Goal: Navigation & Orientation: Locate item on page

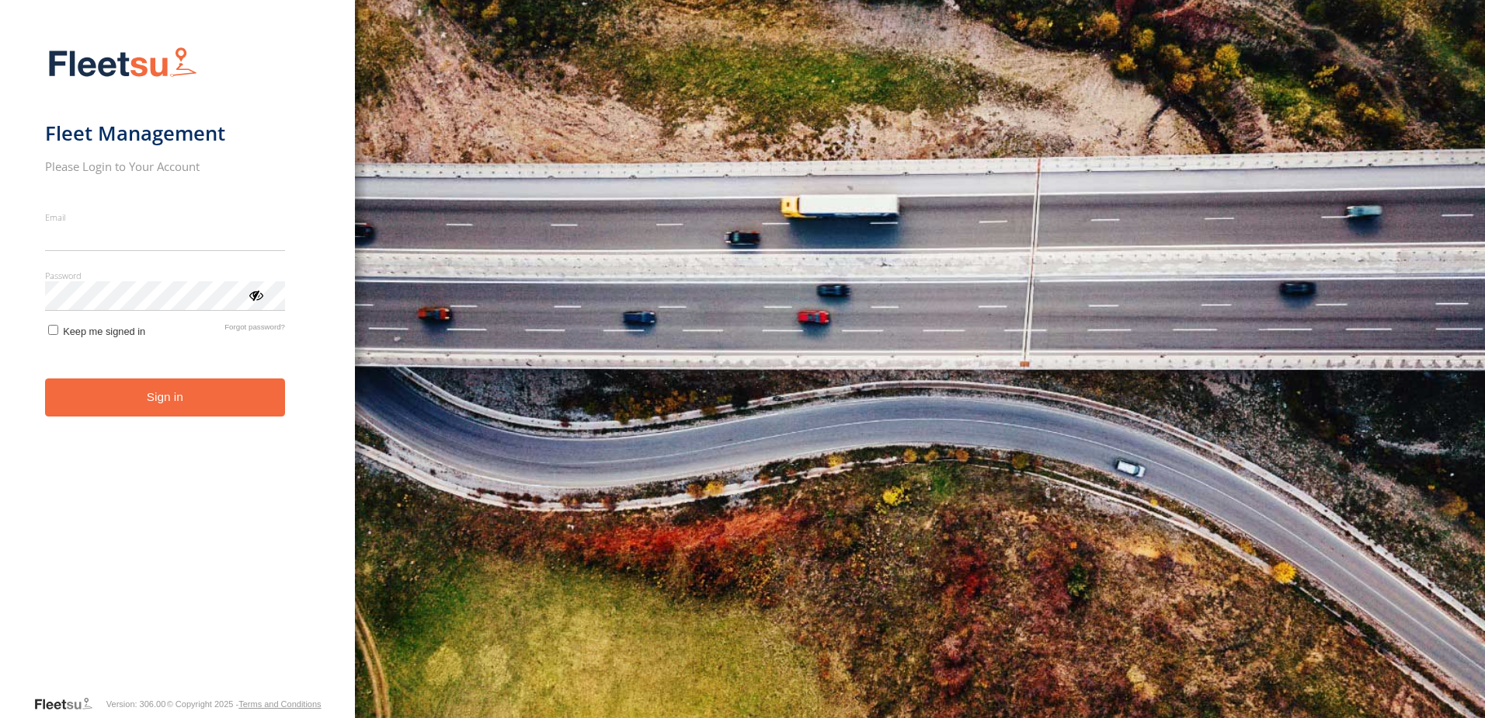
type input "**********"
click at [219, 402] on button "Sign in" at bounding box center [165, 397] width 240 height 38
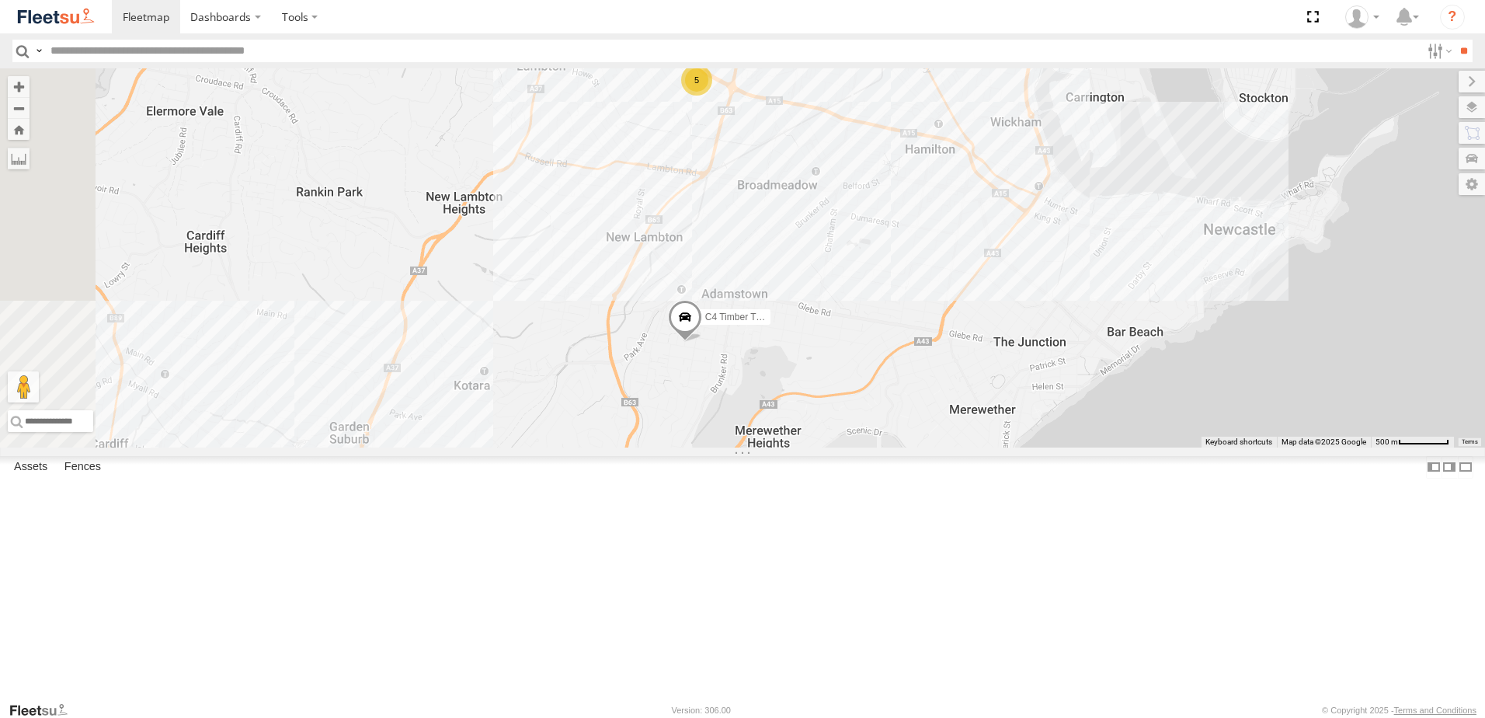
drag, startPoint x: 887, startPoint y: 534, endPoint x: 965, endPoint y: 490, distance: 89.4
click at [975, 447] on div "B4 Timber Truck B5 Timber Truck B1 Timber Truck L3 Plasterboard Truck LX1 Expre…" at bounding box center [742, 257] width 1485 height 379
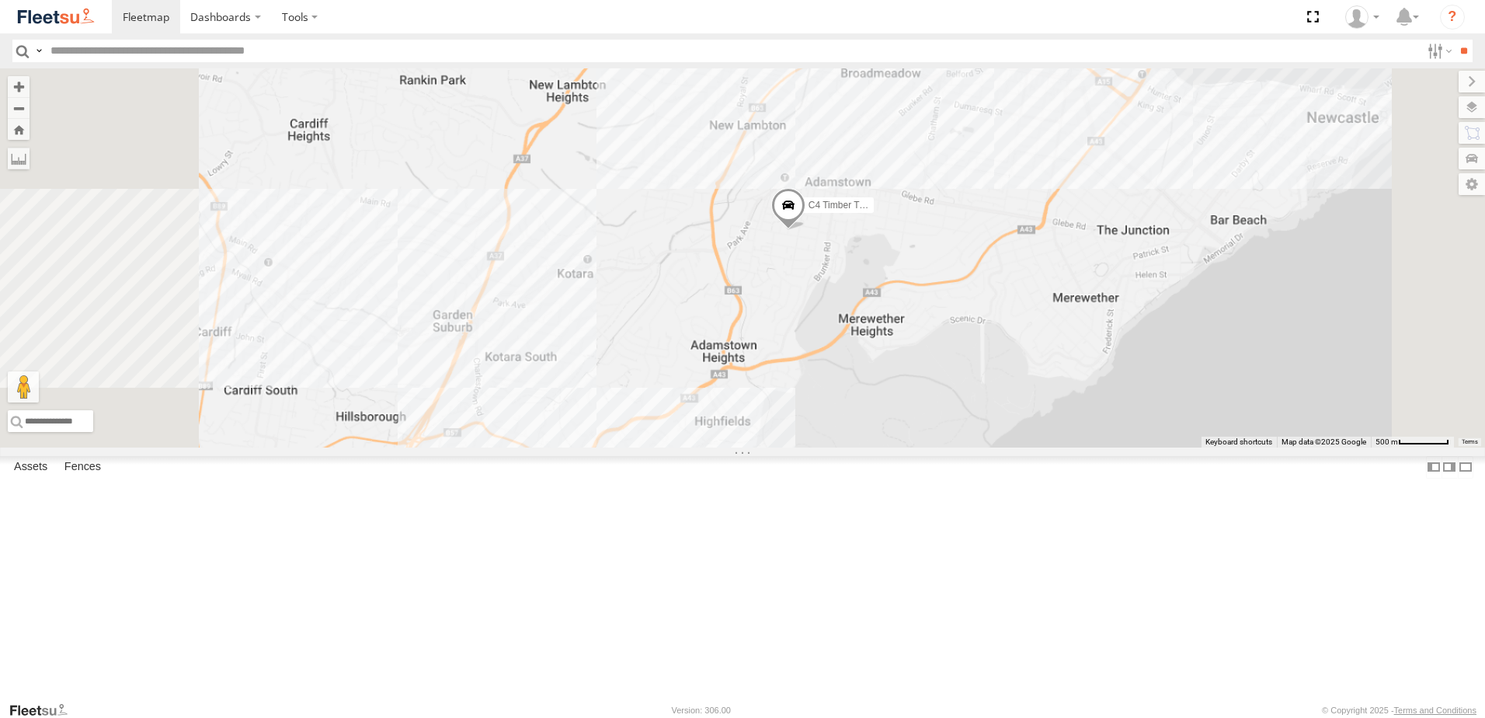
drag, startPoint x: 957, startPoint y: 515, endPoint x: 1007, endPoint y: 379, distance: 145.0
click at [1007, 379] on div "B4 Timber Truck B5 Timber Truck B1 Timber Truck L3 Plasterboard Truck LX1 Expre…" at bounding box center [742, 257] width 1485 height 379
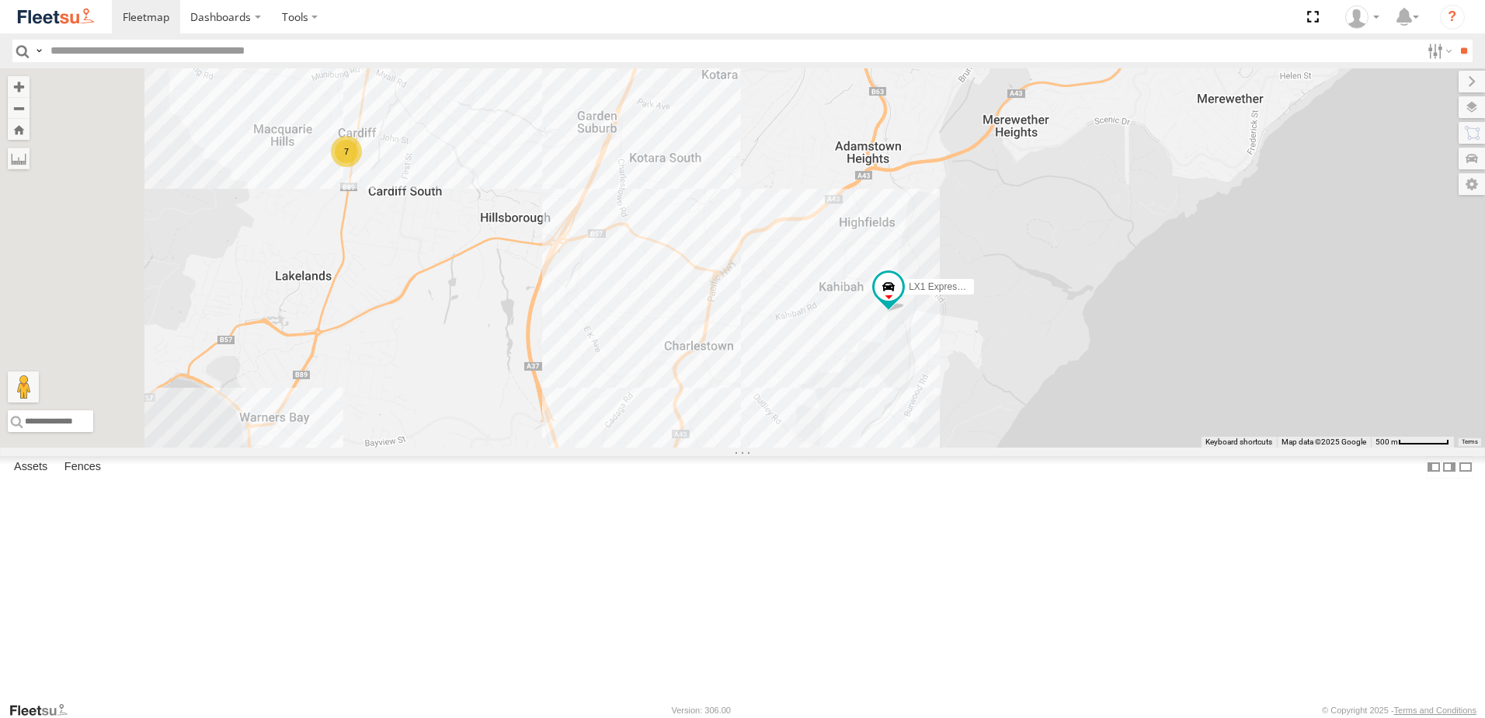
drag, startPoint x: 841, startPoint y: 436, endPoint x: 930, endPoint y: 315, distance: 150.1
click at [929, 315] on div "B4 Timber Truck B5 Timber Truck B1 Timber Truck L3 Plasterboard Truck LX1 Expre…" at bounding box center [742, 257] width 1485 height 379
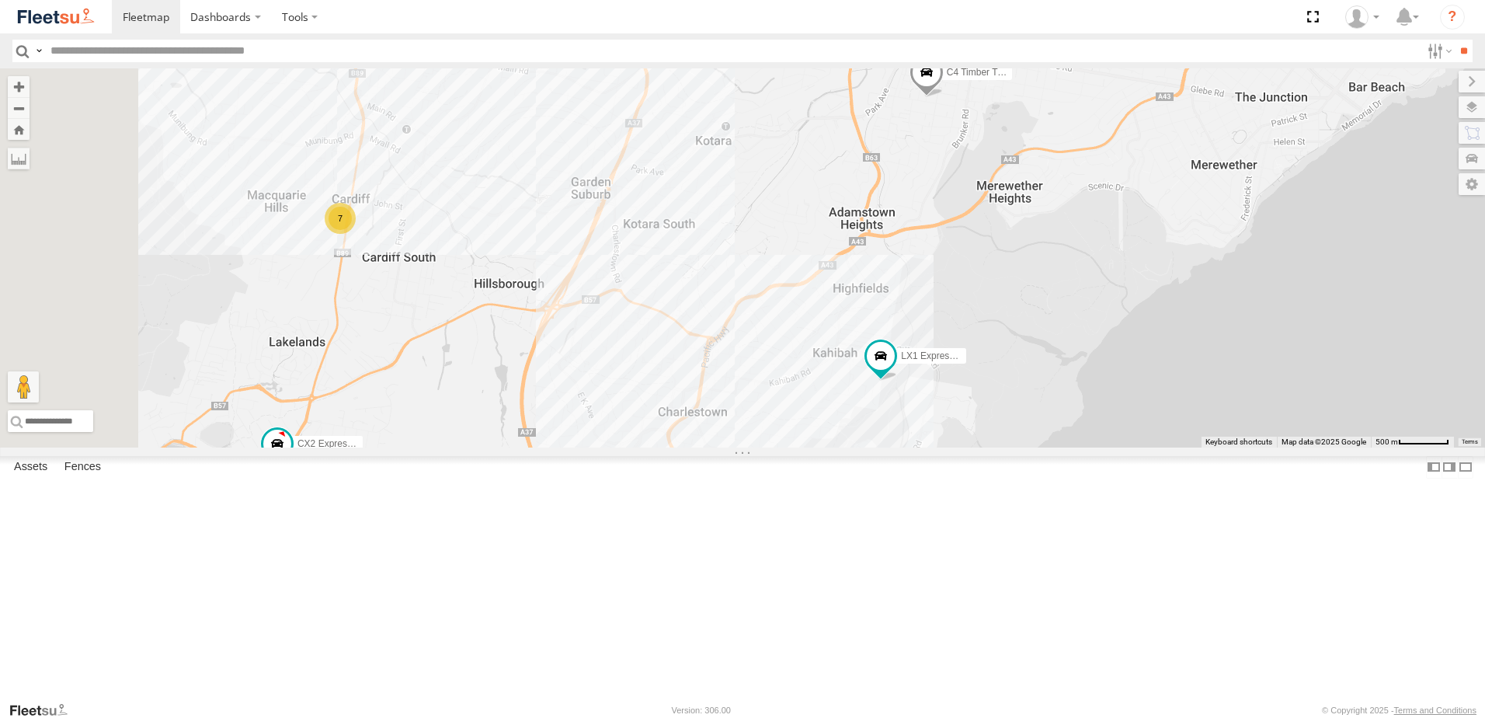
drag, startPoint x: 1146, startPoint y: 174, endPoint x: 1108, endPoint y: 281, distance: 113.7
click at [1108, 281] on div "CX2 Express Ute C4 Timber Truck LX1 Express Ute 7" at bounding box center [742, 257] width 1485 height 379
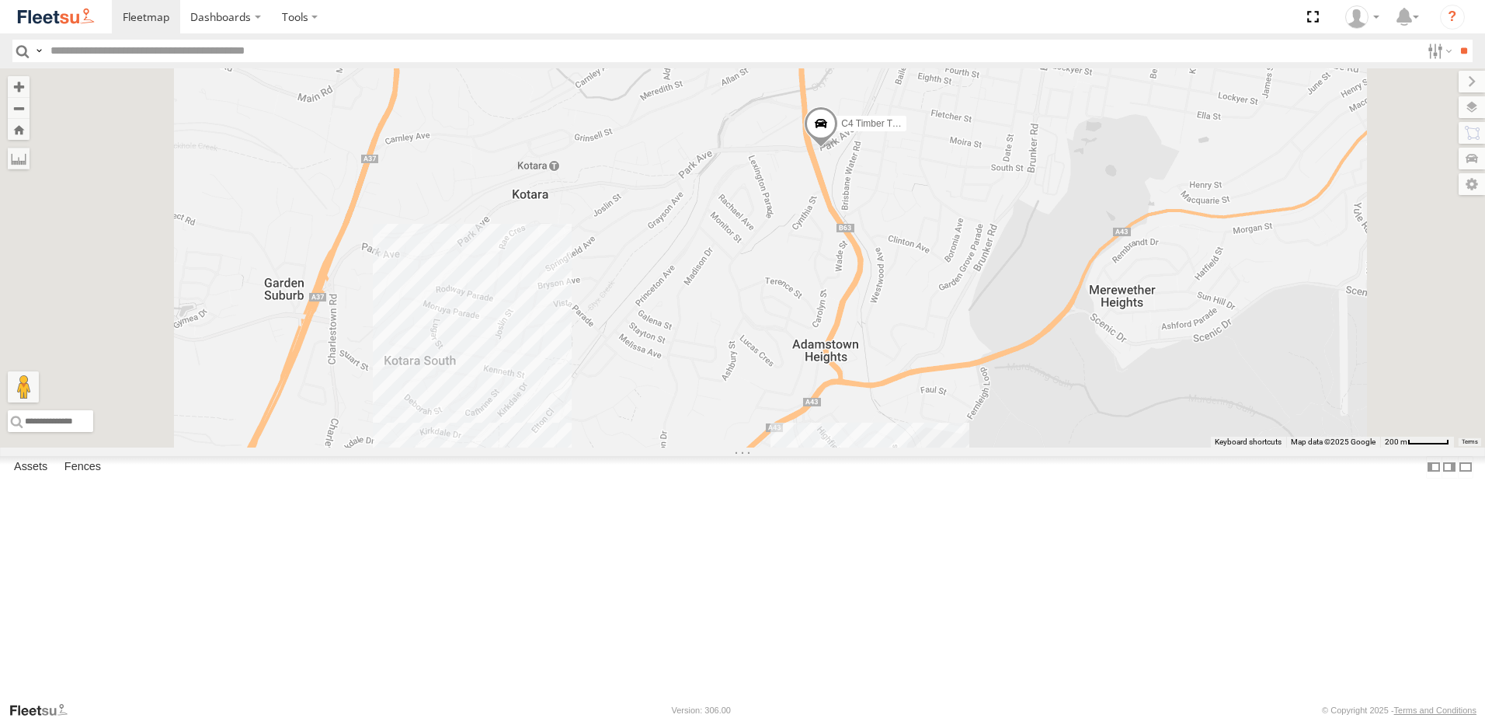
click at [838, 148] on span at bounding box center [821, 127] width 34 height 42
click at [1142, 355] on div "C4 Timber Truck LX1 Express Ute C4 Timber Truck Cardiff Trucks Park Ave Adamsto…" at bounding box center [742, 257] width 1485 height 379
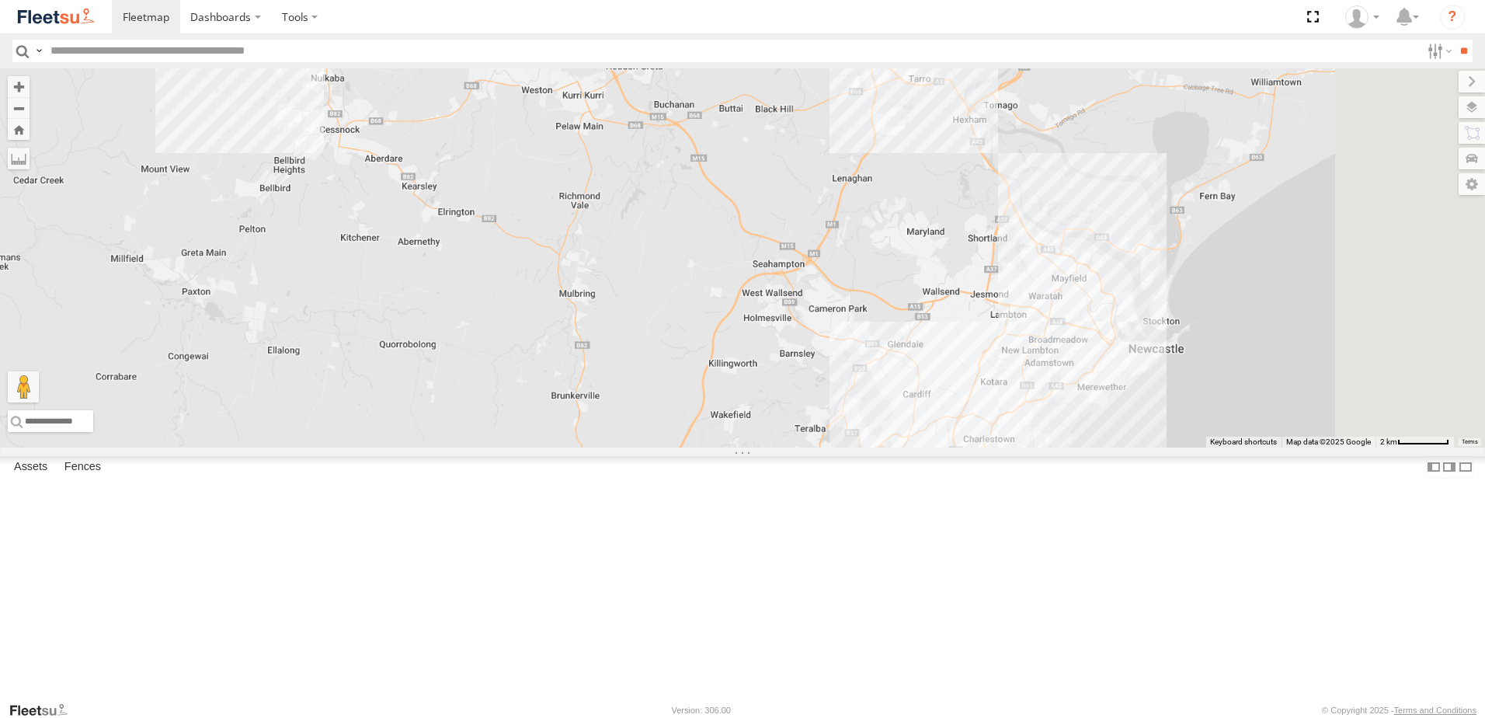
drag, startPoint x: 1076, startPoint y: 638, endPoint x: 874, endPoint y: 398, distance: 313.6
click at [874, 398] on div "B5 Timber Truck B1 Timber Truck" at bounding box center [742, 257] width 1485 height 379
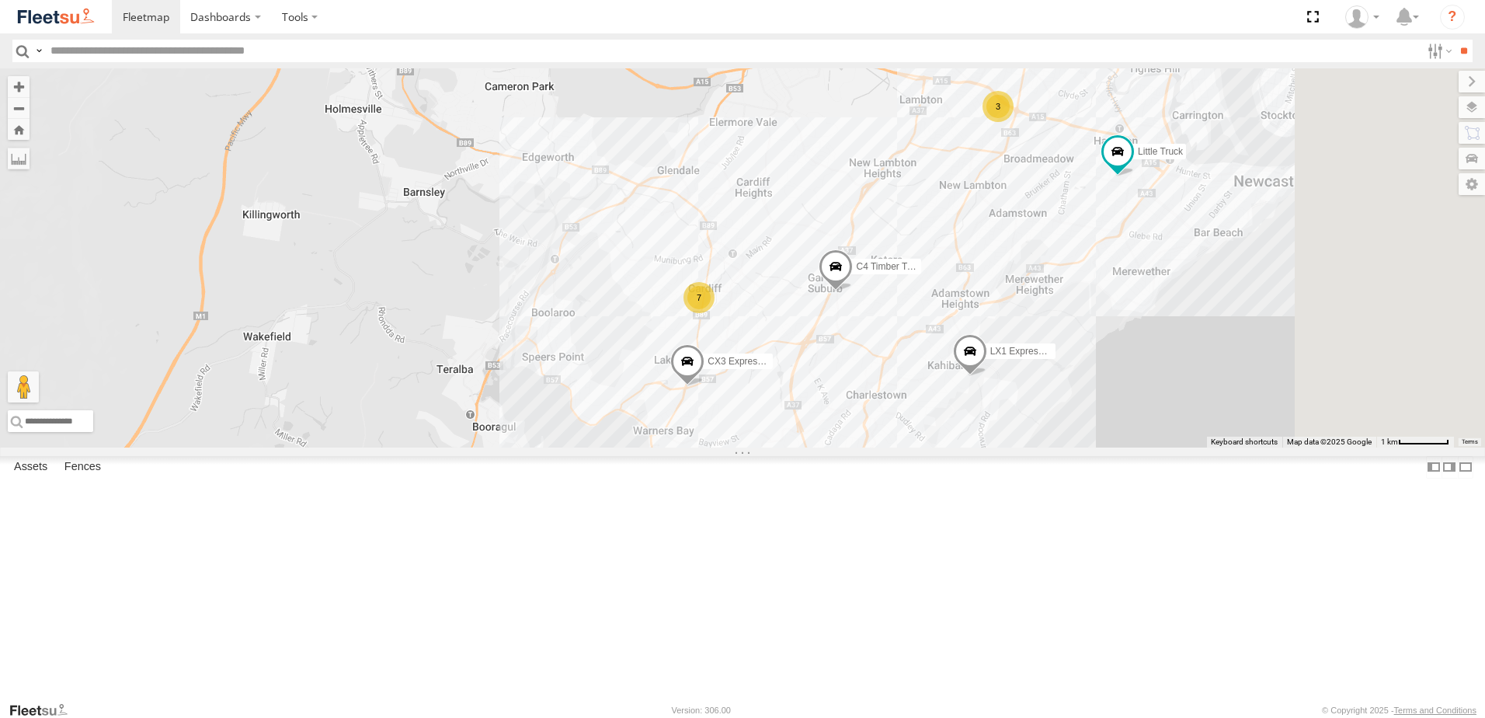
drag, startPoint x: 1187, startPoint y: 455, endPoint x: 1026, endPoint y: 344, distance: 196.0
click at [1026, 344] on div "B5 Timber Truck B1 Timber Truck B4 Timber Truck B2 Timber Truck CX3 Express Ute…" at bounding box center [742, 257] width 1485 height 379
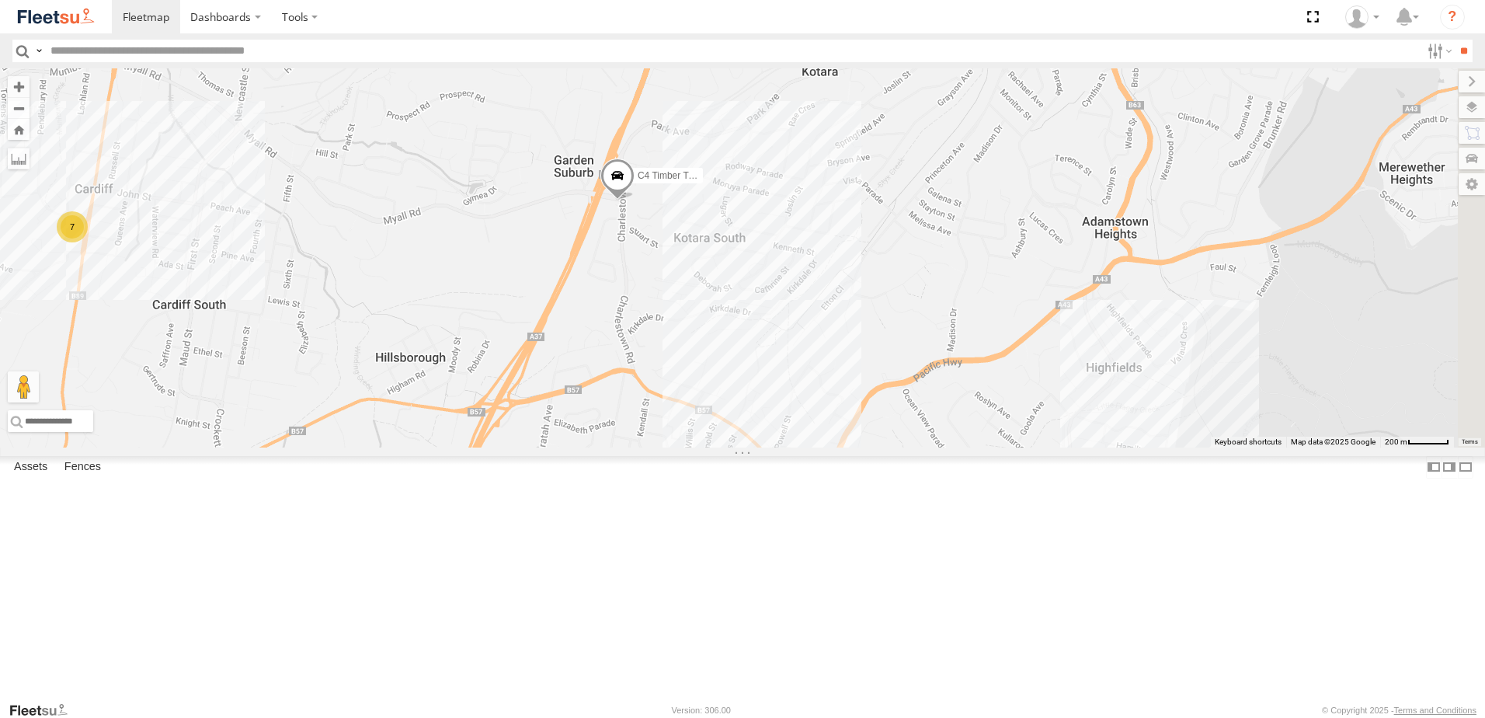
drag, startPoint x: 1094, startPoint y: 336, endPoint x: 834, endPoint y: 365, distance: 261.7
click at [834, 365] on div "B5 Timber Truck B1 Timber Truck B4 Timber Truck B2 Timber Truck CX3 Express Ute…" at bounding box center [742, 257] width 1485 height 379
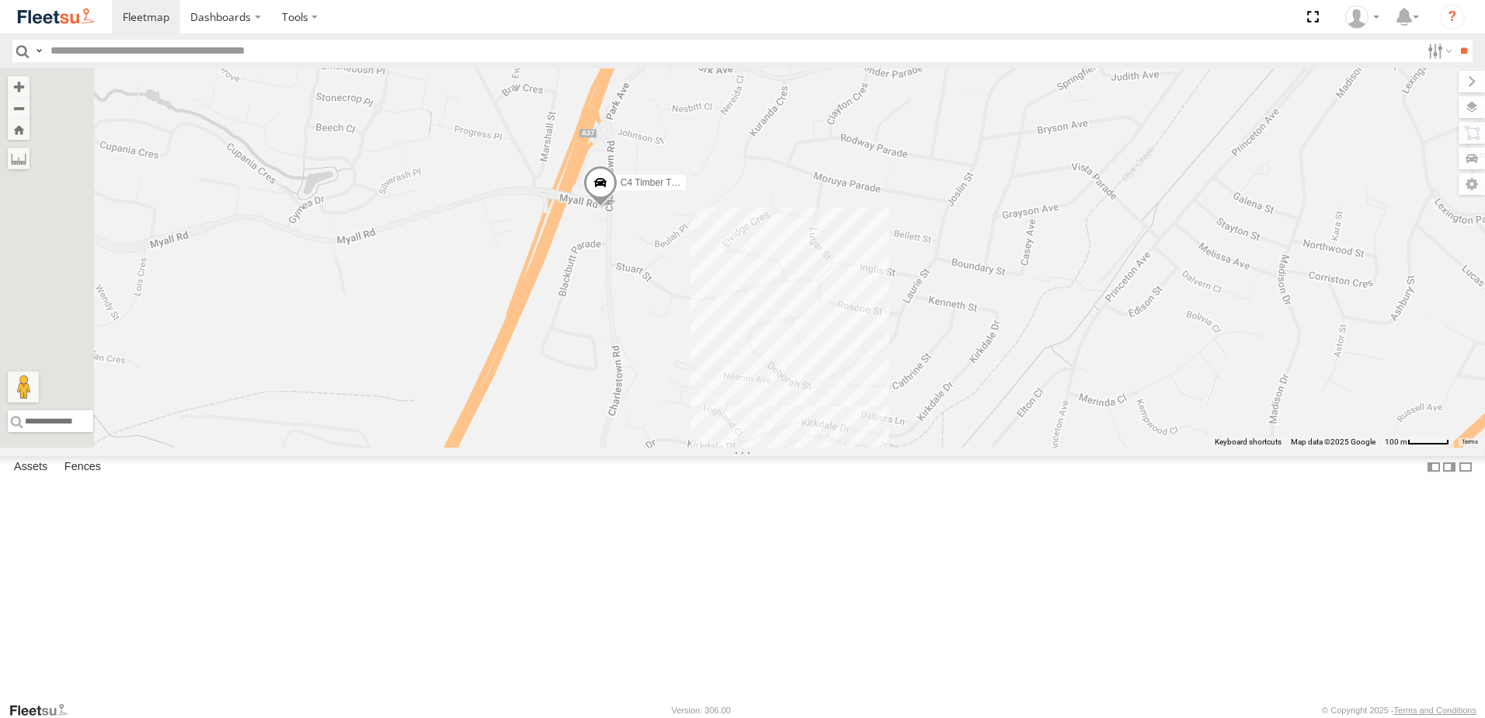
click at [617, 207] on span at bounding box center [600, 186] width 34 height 42
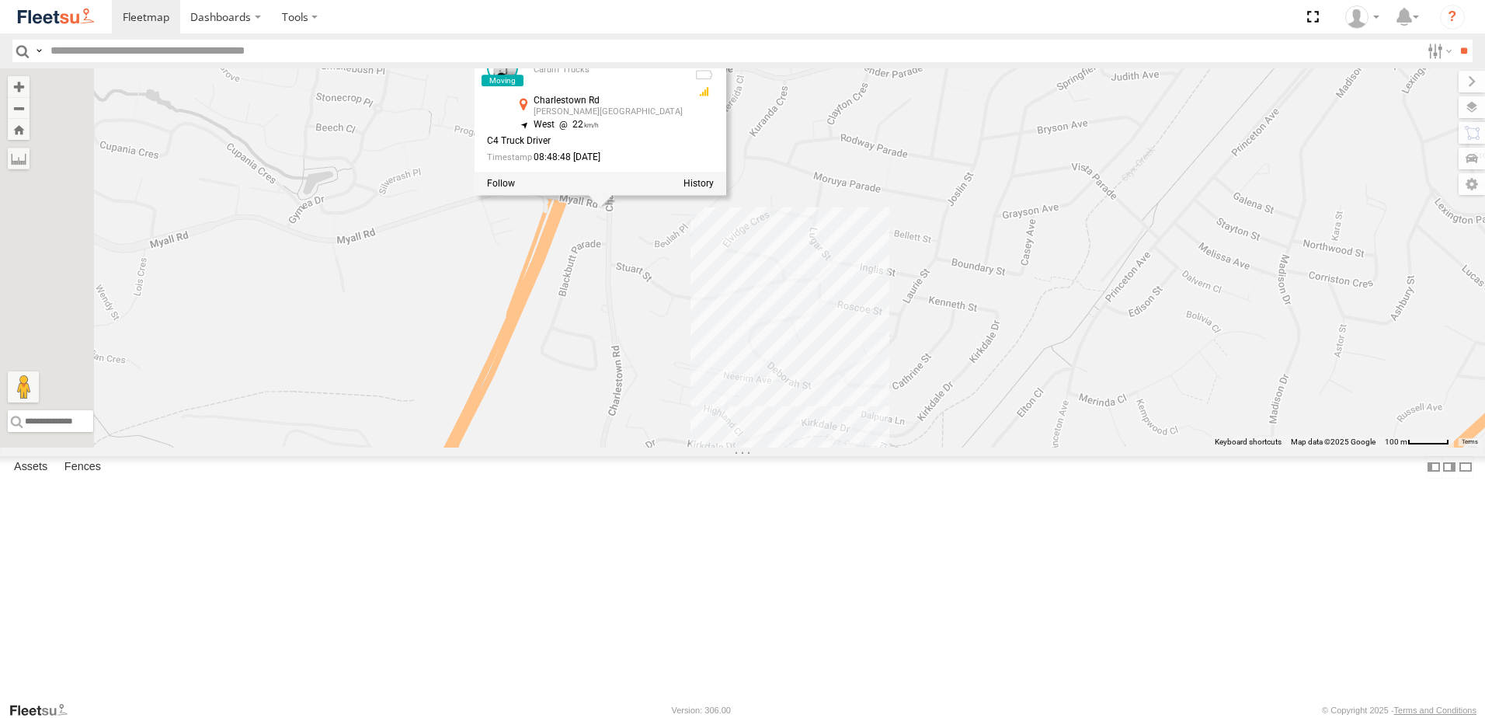
click at [815, 360] on div "B5 Timber Truck B1 Timber Truck B4 Timber Truck B2 Timber Truck CX3 Express Ute…" at bounding box center [742, 257] width 1485 height 379
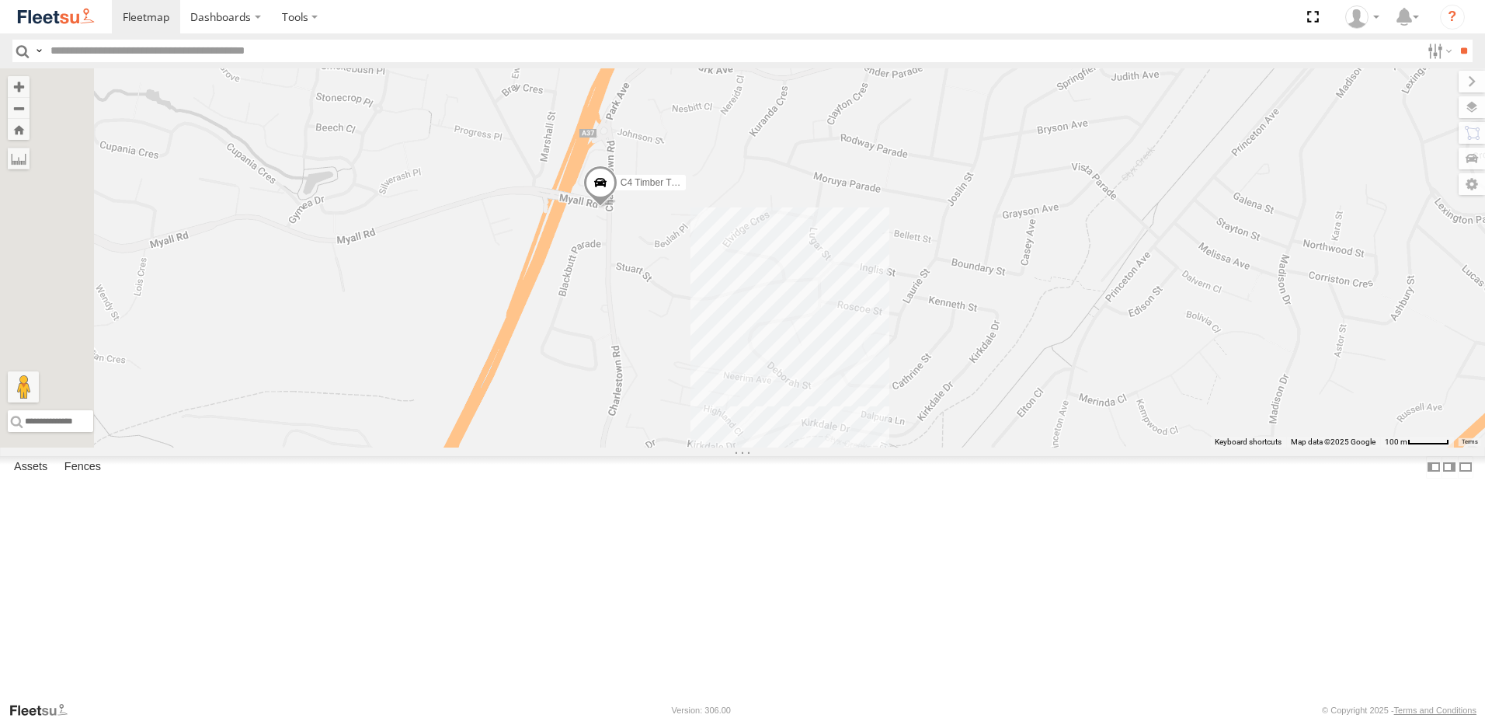
click at [617, 207] on span at bounding box center [600, 186] width 34 height 42
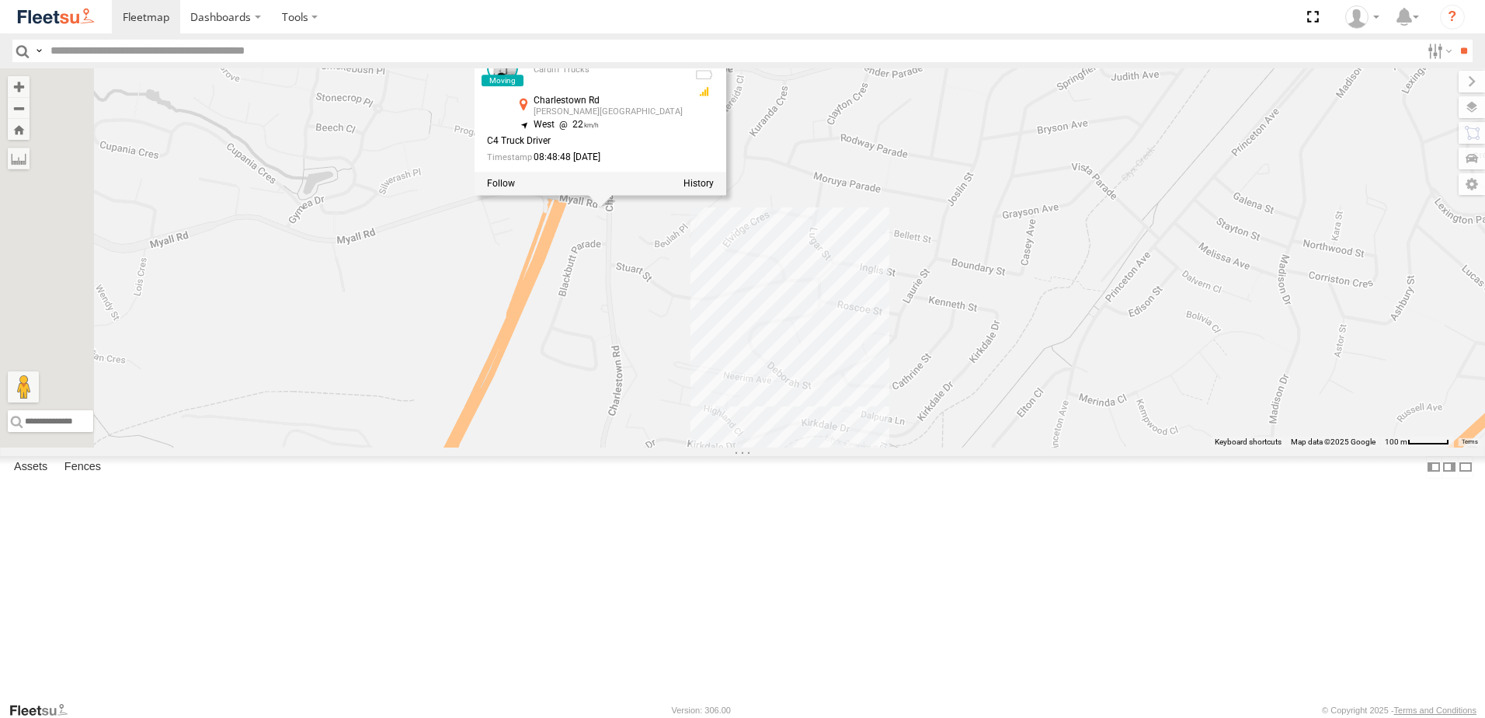
click at [790, 397] on div "B5 Timber Truck B1 Timber Truck B4 Timber Truck B2 Timber Truck CX3 Express Ute…" at bounding box center [742, 257] width 1485 height 379
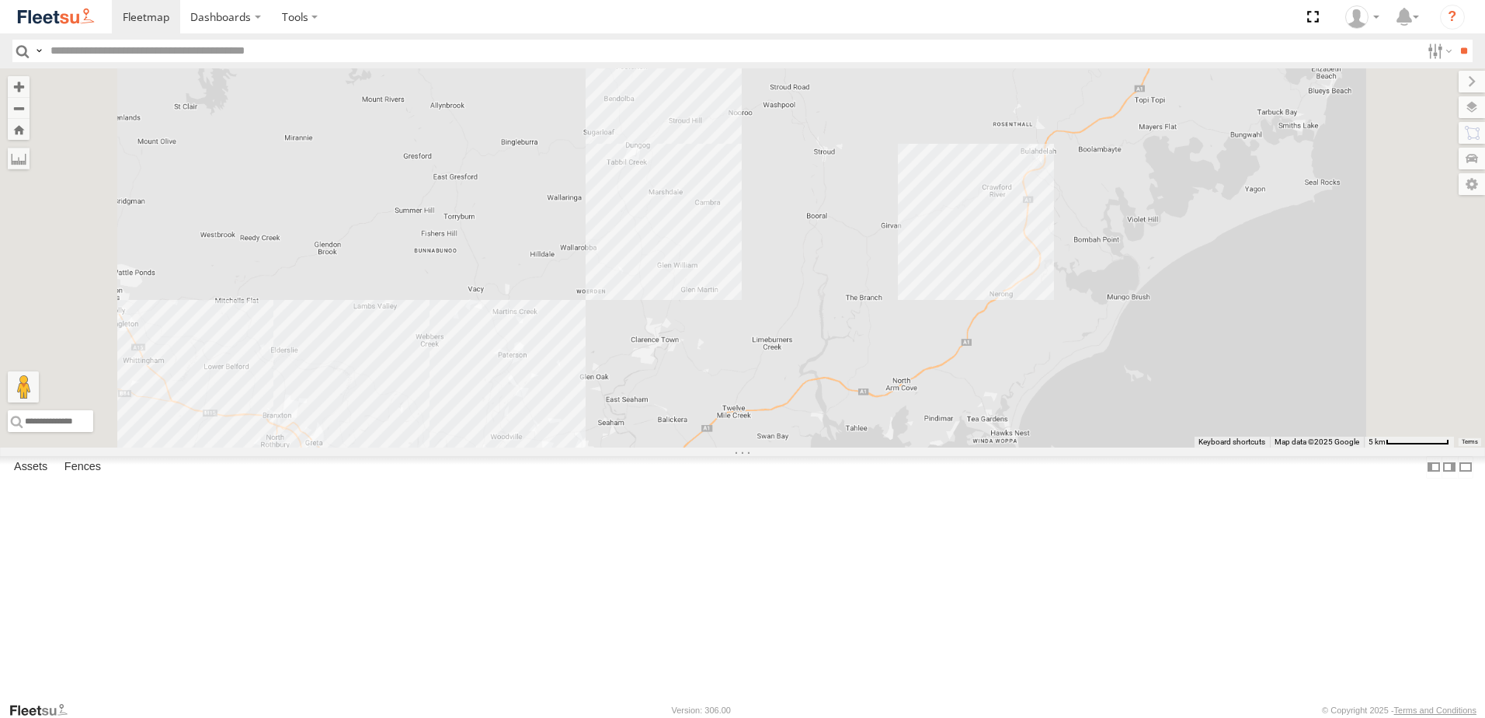
drag, startPoint x: 1112, startPoint y: 534, endPoint x: 1094, endPoint y: 387, distance: 147.9
click at [1131, 340] on div "CX4 Express Ute B1 Timber Truck" at bounding box center [742, 257] width 1485 height 379
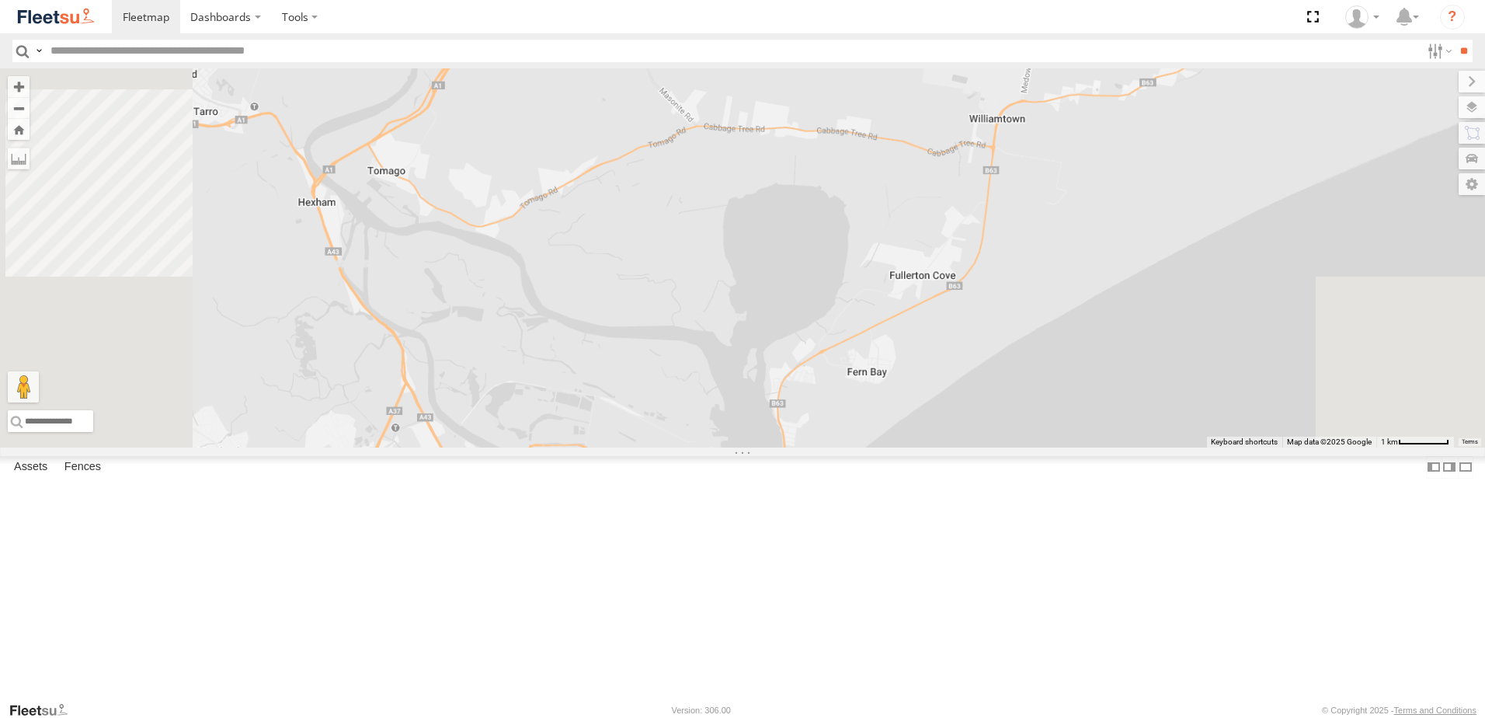
drag, startPoint x: 791, startPoint y: 455, endPoint x: 859, endPoint y: 160, distance: 302.7
click at [853, 170] on div "CX4 Express Ute B1 Timber Truck" at bounding box center [742, 257] width 1485 height 379
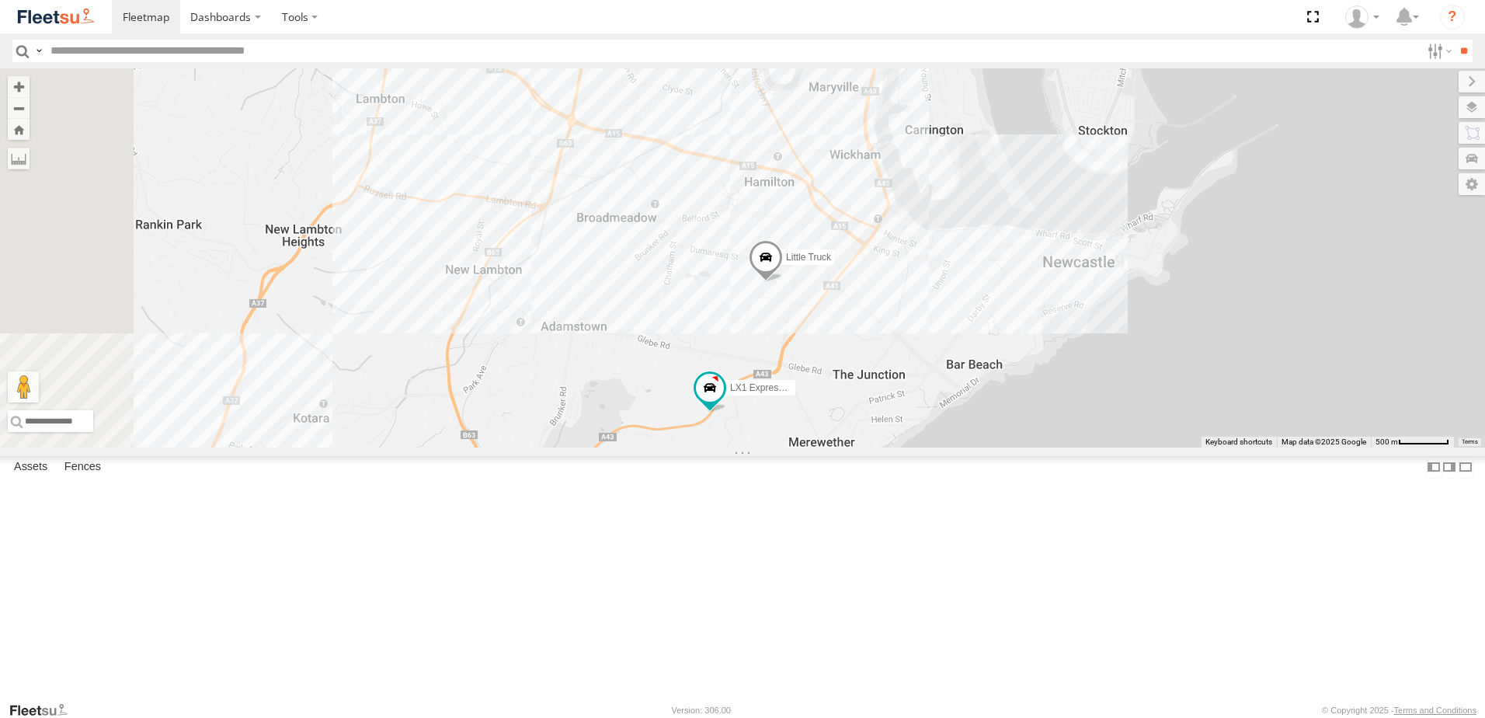
drag, startPoint x: 866, startPoint y: 315, endPoint x: 874, endPoint y: 283, distance: 33.0
click at [874, 283] on div "CX4 Express Ute B1 Timber Truck L3 Plasterboard Truck C4 Timber Truck LX3 Expre…" at bounding box center [742, 257] width 1485 height 379
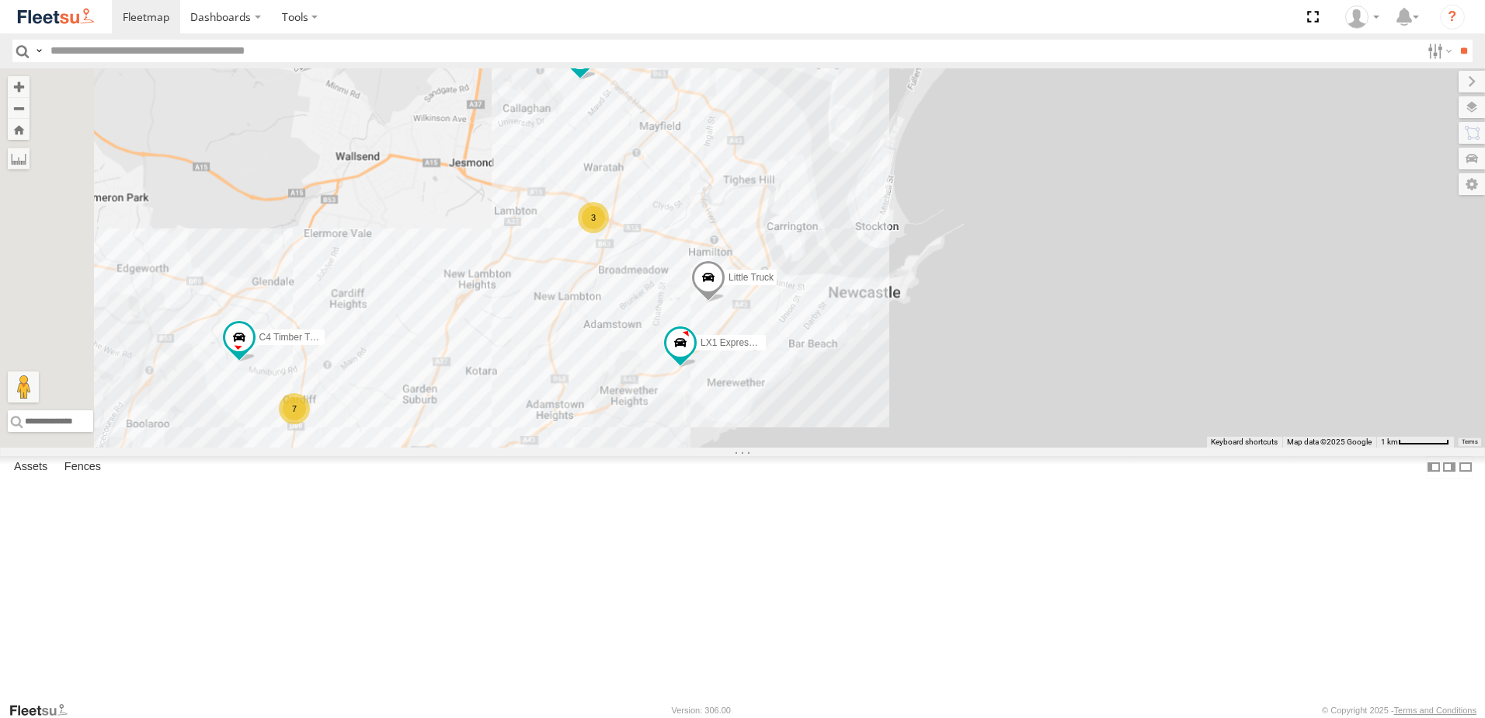
drag, startPoint x: 790, startPoint y: 480, endPoint x: 975, endPoint y: 412, distance: 197.8
click at [975, 412] on div "CX4 Express Ute B1 Timber Truck CX3 Express Ute L3 Plasterboard Truck C4 Timber…" at bounding box center [742, 257] width 1485 height 379
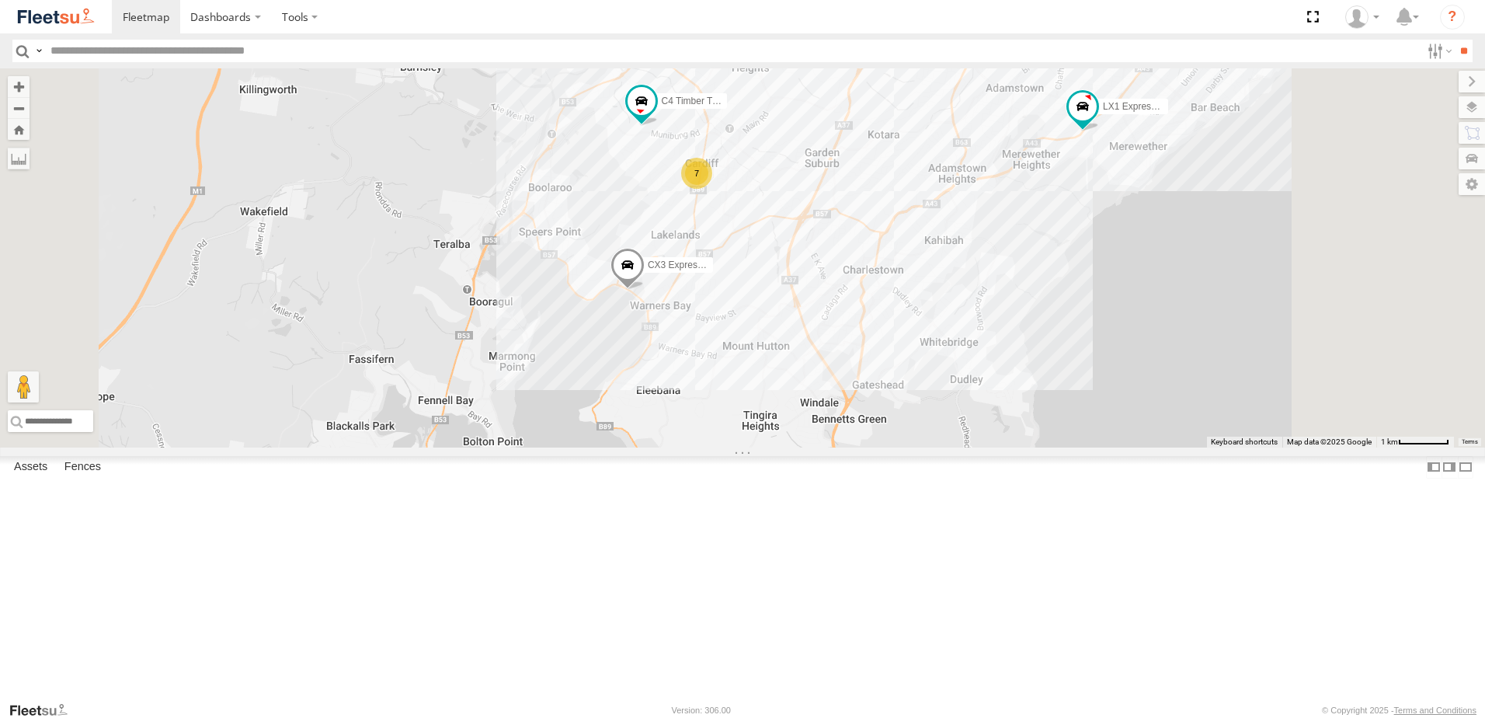
drag, startPoint x: 996, startPoint y: 210, endPoint x: 931, endPoint y: 269, distance: 88.0
click at [931, 269] on div "CX4 Express Ute B1 Timber Truck CX3 Express Ute L3 Plasterboard Truck C4 Timber…" at bounding box center [742, 257] width 1485 height 379
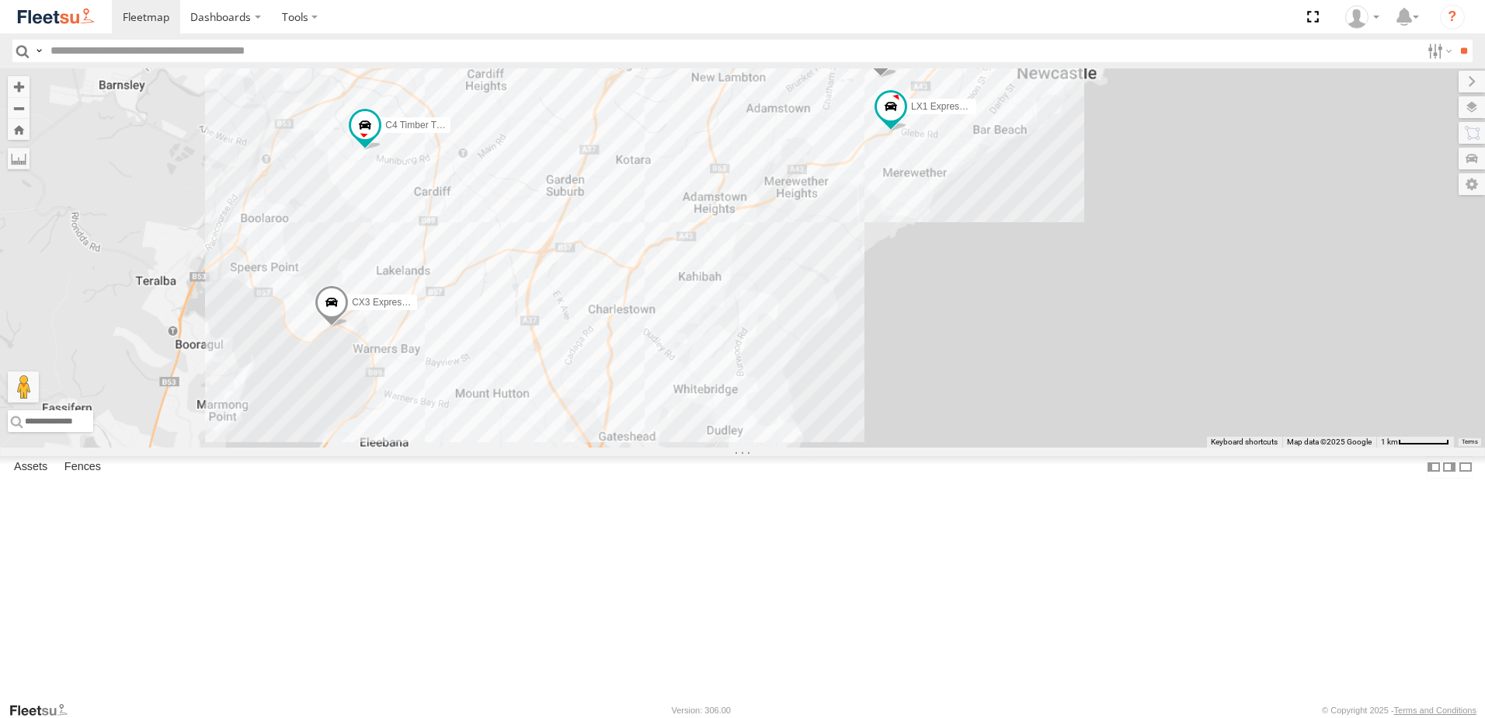
drag, startPoint x: 620, startPoint y: 252, endPoint x: 670, endPoint y: 352, distance: 111.5
click at [670, 352] on div "CX4 Express Ute B1 Timber Truck CX3 Express Ute L3 Plasterboard Truck C4 Timber…" at bounding box center [742, 257] width 1485 height 379
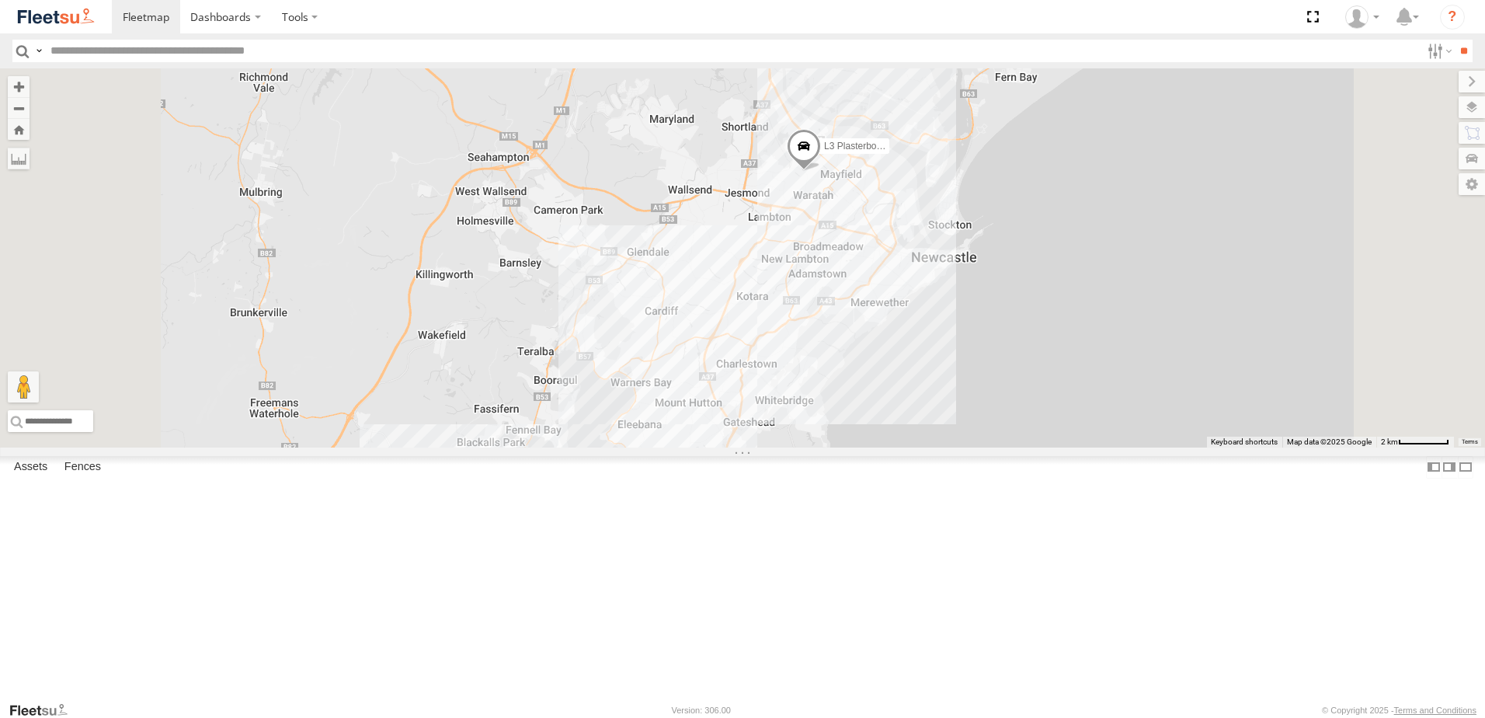
drag, startPoint x: 962, startPoint y: 582, endPoint x: 1017, endPoint y: 186, distance: 399.1
click at [1017, 186] on div "B2 Timber Truck B5 Timber Truck B1 Timber Truck CX3 Express Ute B4 Timber Truck…" at bounding box center [742, 257] width 1485 height 379
